Goal: Information Seeking & Learning: Check status

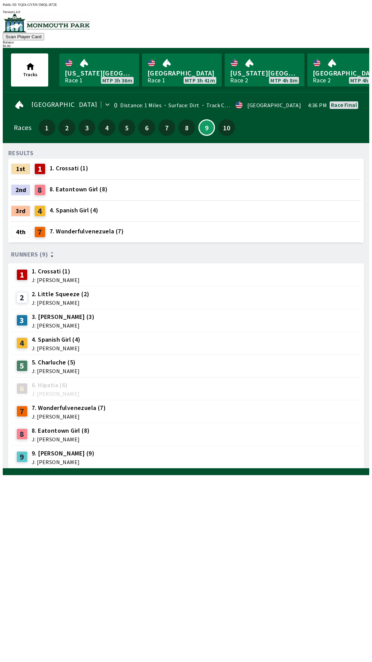
click at [164, 450] on div "9 9. [PERSON_NAME] (9) J: [PERSON_NAME]" at bounding box center [186, 456] width 345 height 17
click at [214, 468] on div "RESULTS 1st 1 1. Crossati (1) 2nd 8 8. Eatontown Girl (8) 3rd 4 4. Spanish Girl…" at bounding box center [188, 309] width 361 height 320
click at [213, 468] on div "RESULTS 1st 1 1. Crossati (1) 2nd 8 8. Eatontown Girl (8) 3rd 4 4. Spanish Girl…" at bounding box center [188, 309] width 361 height 320
click at [214, 468] on div "RESULTS 1st 1 1. Crossati (1) 2nd 8 8. Eatontown Girl (8) 3rd 4 4. Spanish Girl…" at bounding box center [188, 309] width 361 height 320
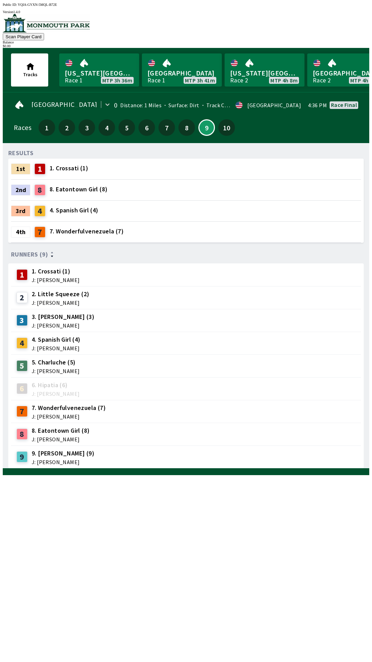
click at [125, 468] on div "RESULTS 1st 1 1. Crossati (1) 2nd 8 8. Eatontown Girl (8) 3rd 4 4. Spanish Girl…" at bounding box center [188, 309] width 361 height 320
click at [208, 468] on div "RESULTS 1st 1 1. Crossati (1) 2nd 8 8. Eatontown Girl (8) 3rd 4 4. Spanish Girl…" at bounding box center [188, 309] width 361 height 320
click at [209, 468] on div "RESULTS 1st 1 1. Crossati (1) 2nd 8 8. Eatontown Girl (8) 3rd 4 4. Spanish Girl…" at bounding box center [188, 309] width 361 height 320
click at [208, 468] on div "RESULTS 1st 1 1. Crossati (1) 2nd 8 8. Eatontown Girl (8) 3rd 4 4. Spanish Girl…" at bounding box center [188, 309] width 361 height 320
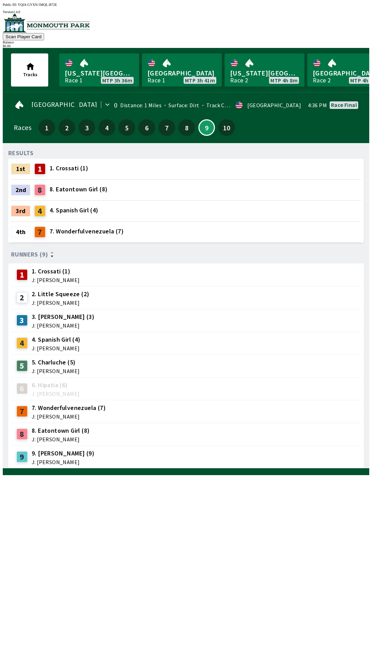
click at [208, 468] on div "RESULTS 1st 1 1. Crossati (1) 2nd 8 8. Eatontown Girl (8) 3rd 4 4. Spanish Girl…" at bounding box center [188, 309] width 361 height 320
click at [186, 468] on div "RESULTS 1st 1 1. Crossati (1) 2nd 8 8. Eatontown Girl (8) 3rd 4 4. Spanish Girl…" at bounding box center [188, 309] width 361 height 320
click at [185, 468] on div "RESULTS 1st 1 1. Crossati (1) 2nd 8 8. Eatontown Girl (8) 3rd 4 4. Spanish Girl…" at bounding box center [188, 309] width 361 height 320
click at [162, 468] on div "RESULTS 1st 1 1. Crossati (1) 2nd 8 8. Eatontown Girl (8) 3rd 4 4. Spanish Girl…" at bounding box center [188, 309] width 361 height 320
click at [224, 468] on div "RESULTS 1st 1 1. Crossati (1) 2nd 8 8. Eatontown Girl (8) 3rd 4 4. Spanish Girl…" at bounding box center [188, 309] width 361 height 320
